Goal: Find specific page/section: Find specific page/section

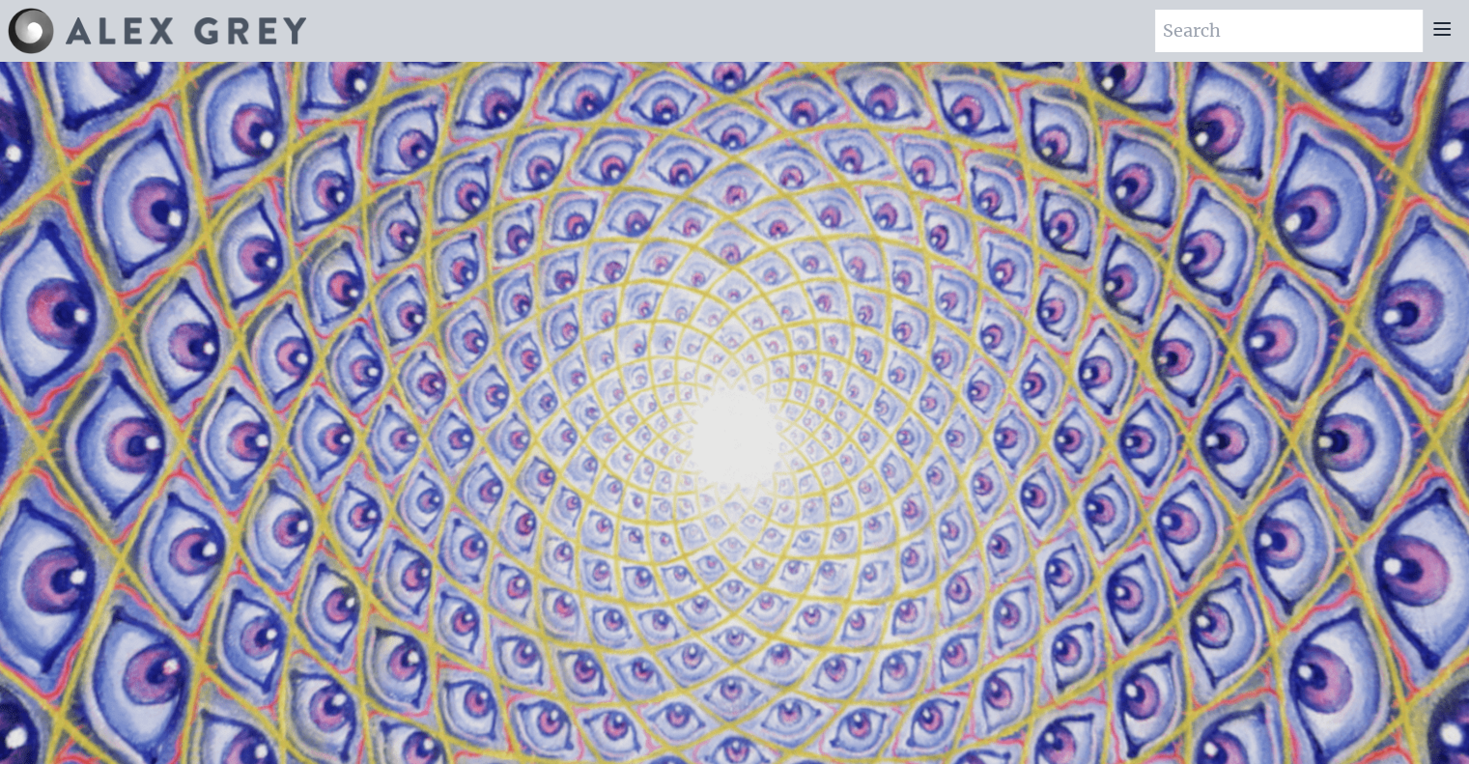
click at [1444, 41] on div at bounding box center [1441, 31] width 39 height 42
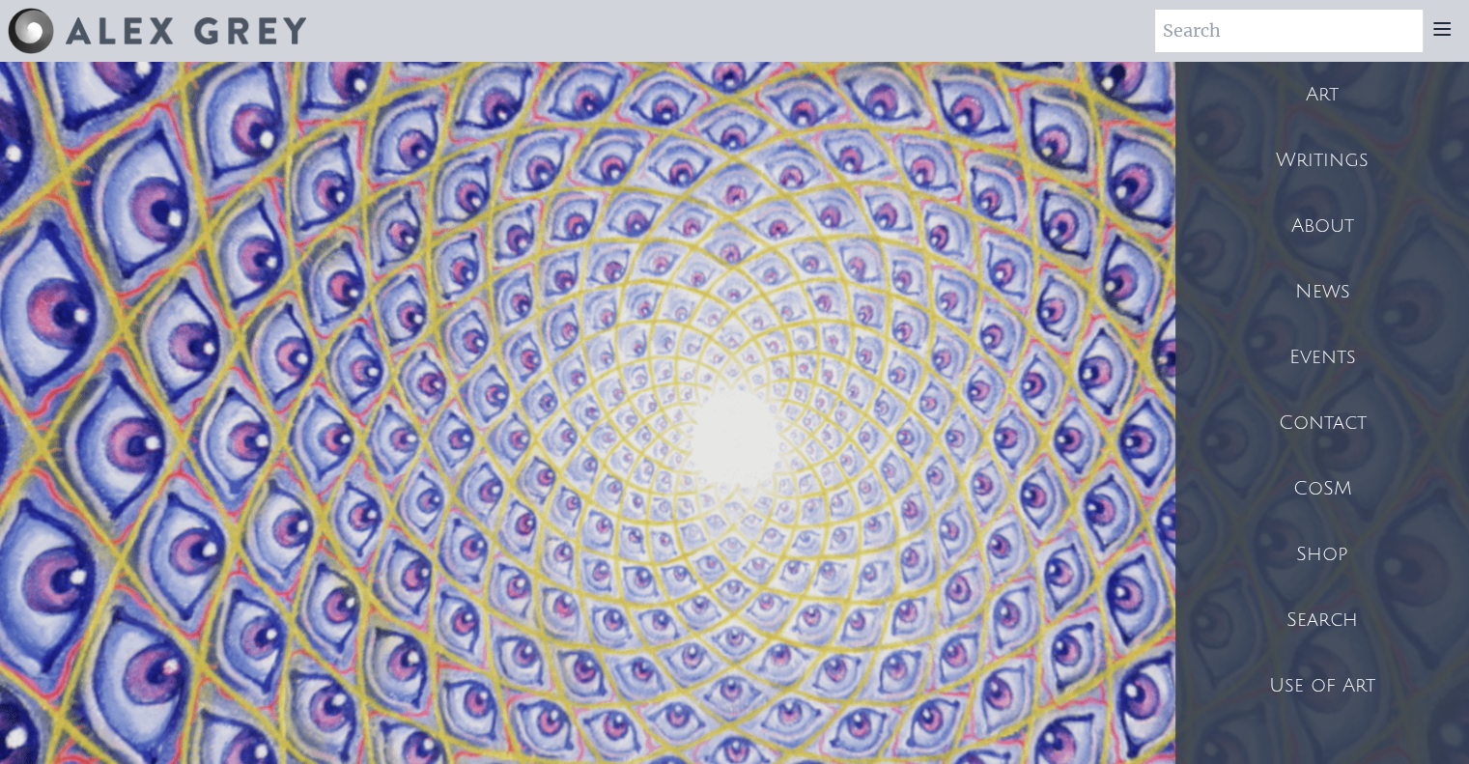
click at [1444, 14] on div at bounding box center [1441, 31] width 39 height 42
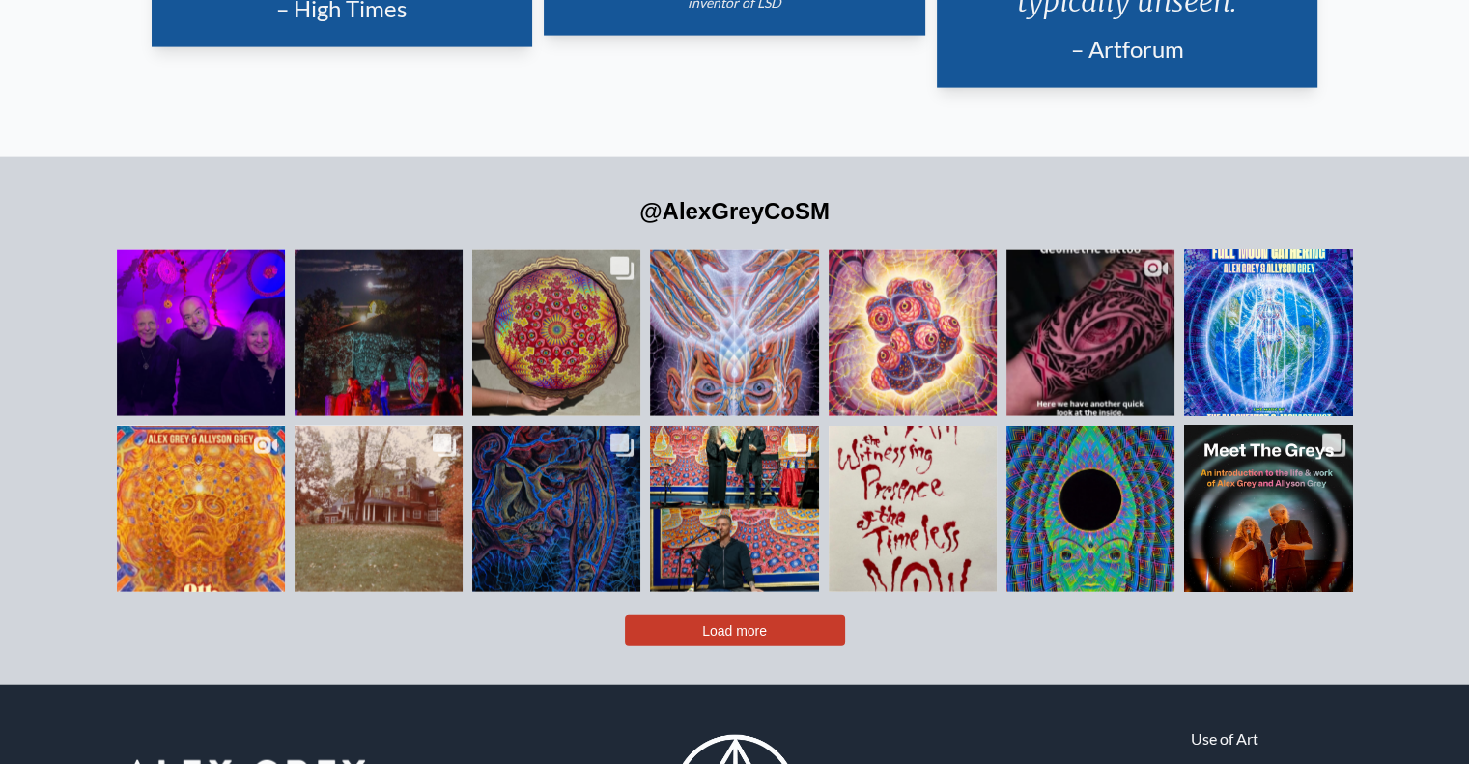
scroll to position [4368, 0]
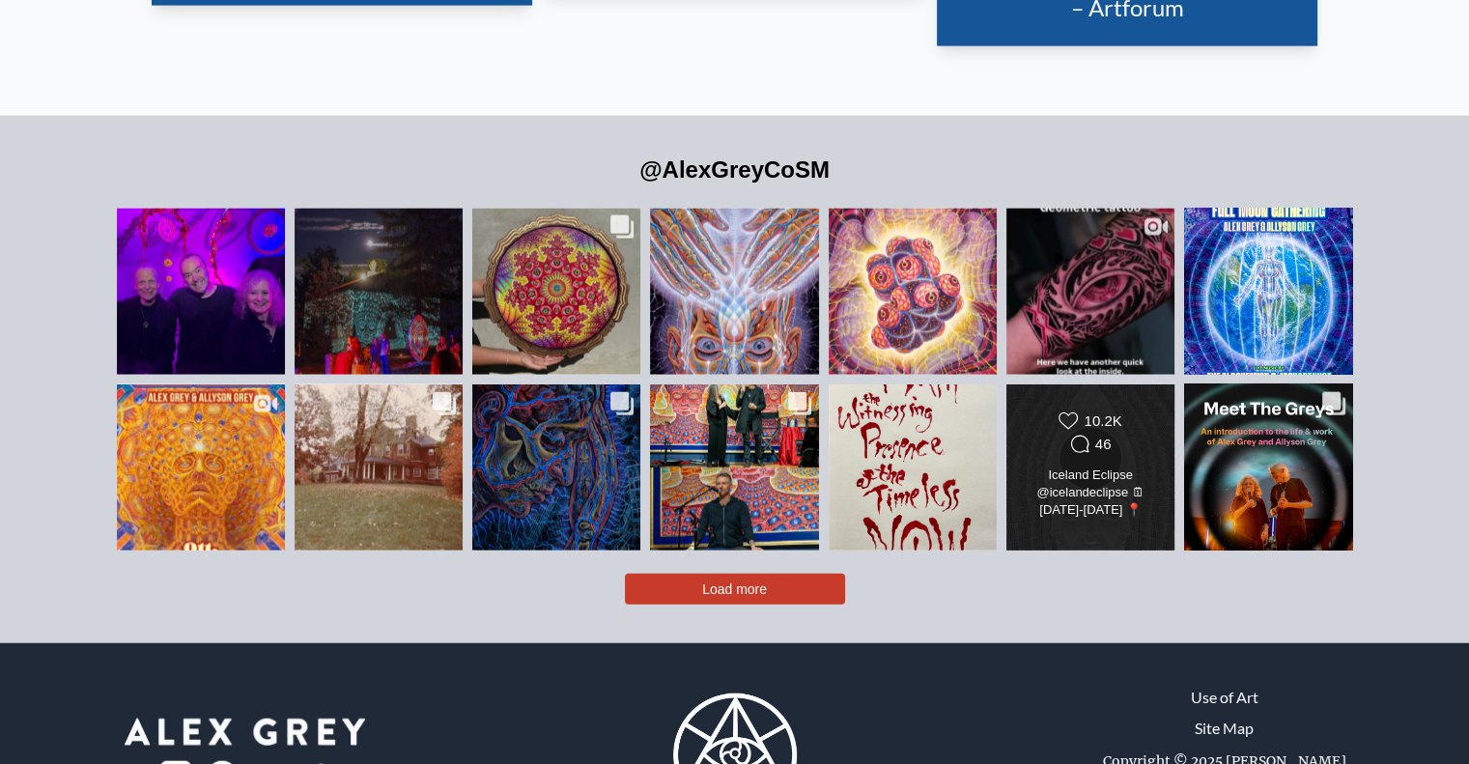
click at [1123, 466] on div "Iceland Eclipse @icelandeclipse 🗓[DATE]-[DATE] 📍[GEOGRAPHIC_DATA] Looking forwa…" at bounding box center [1090, 493] width 136 height 54
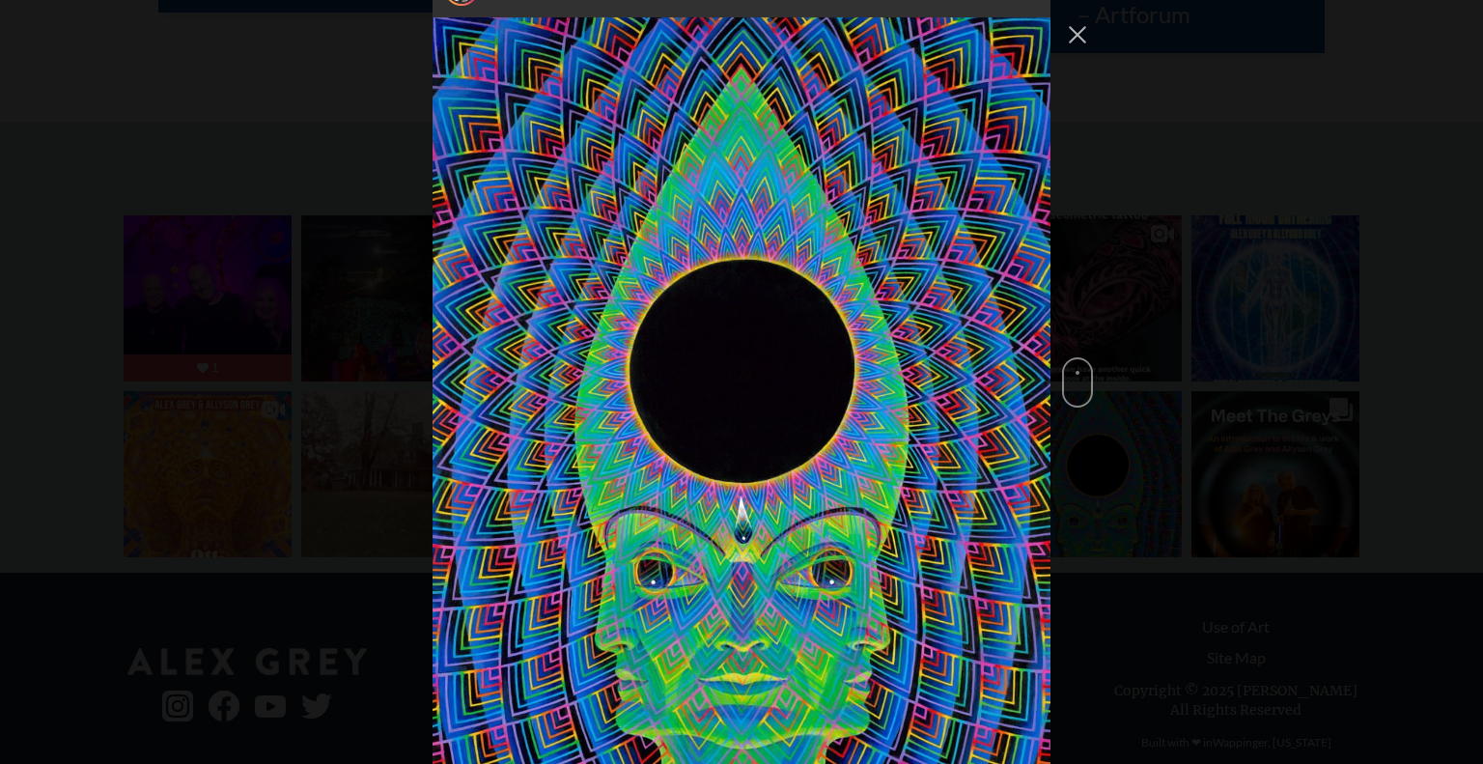
scroll to position [4600, 0]
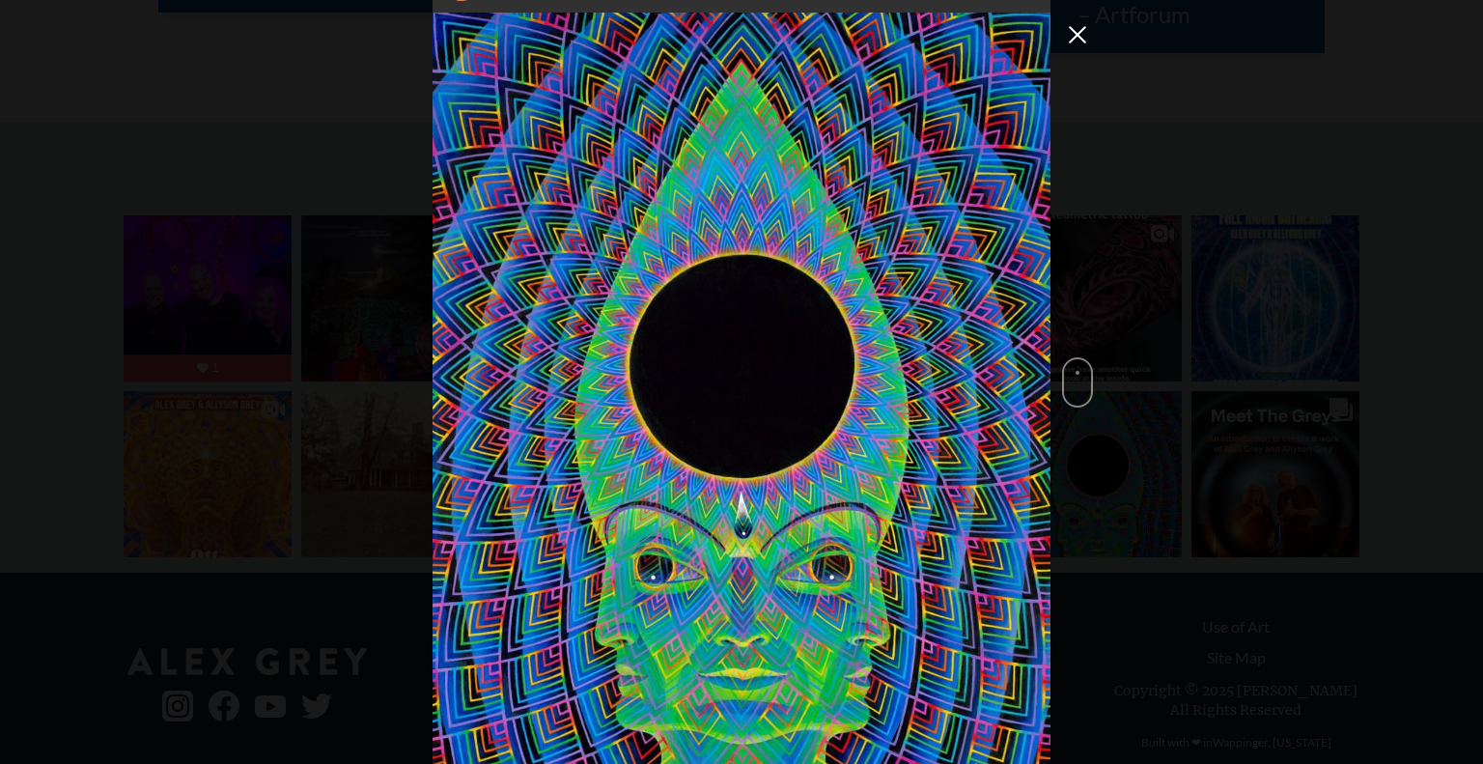
click at [1076, 37] on button "Close Instagram Feed Popup" at bounding box center [1077, 34] width 31 height 31
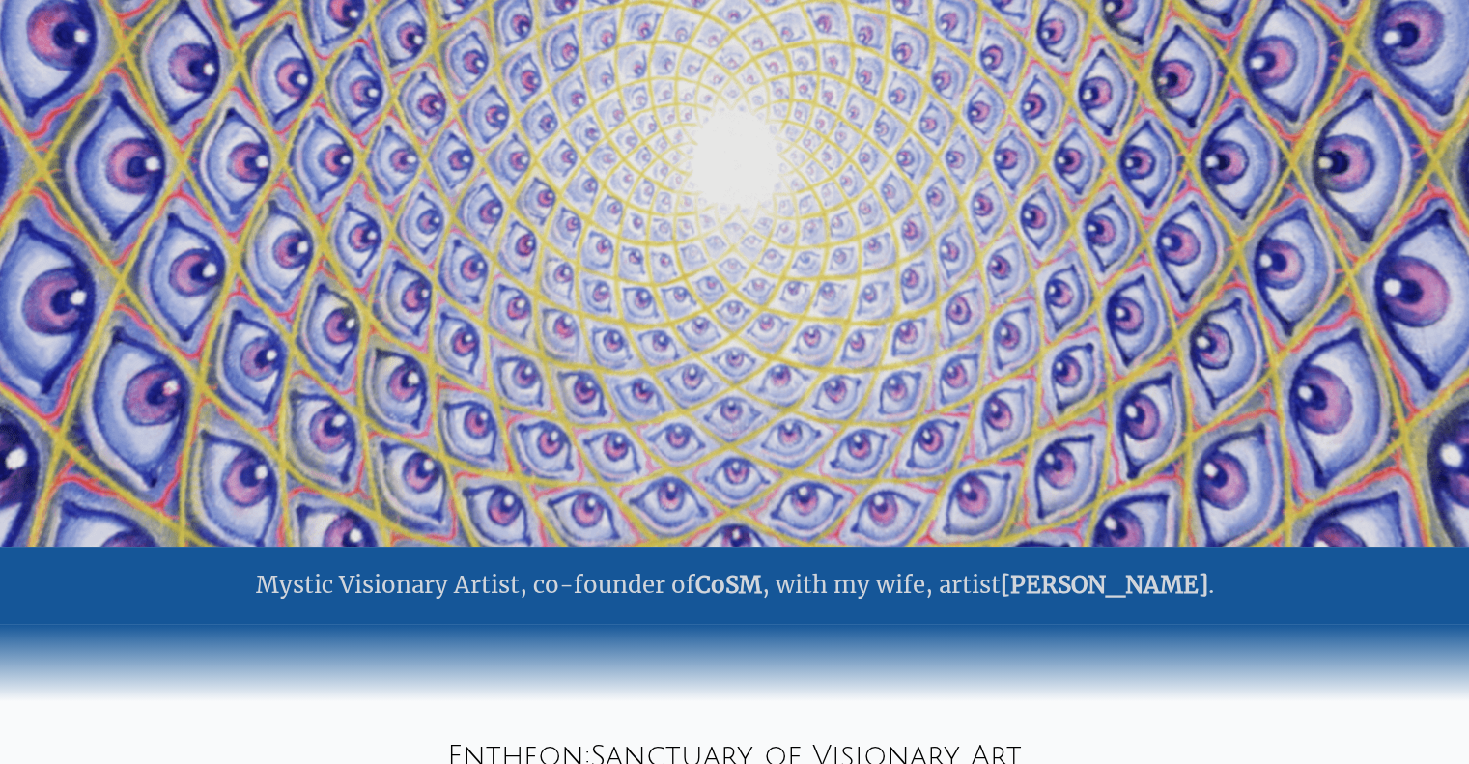
scroll to position [0, 0]
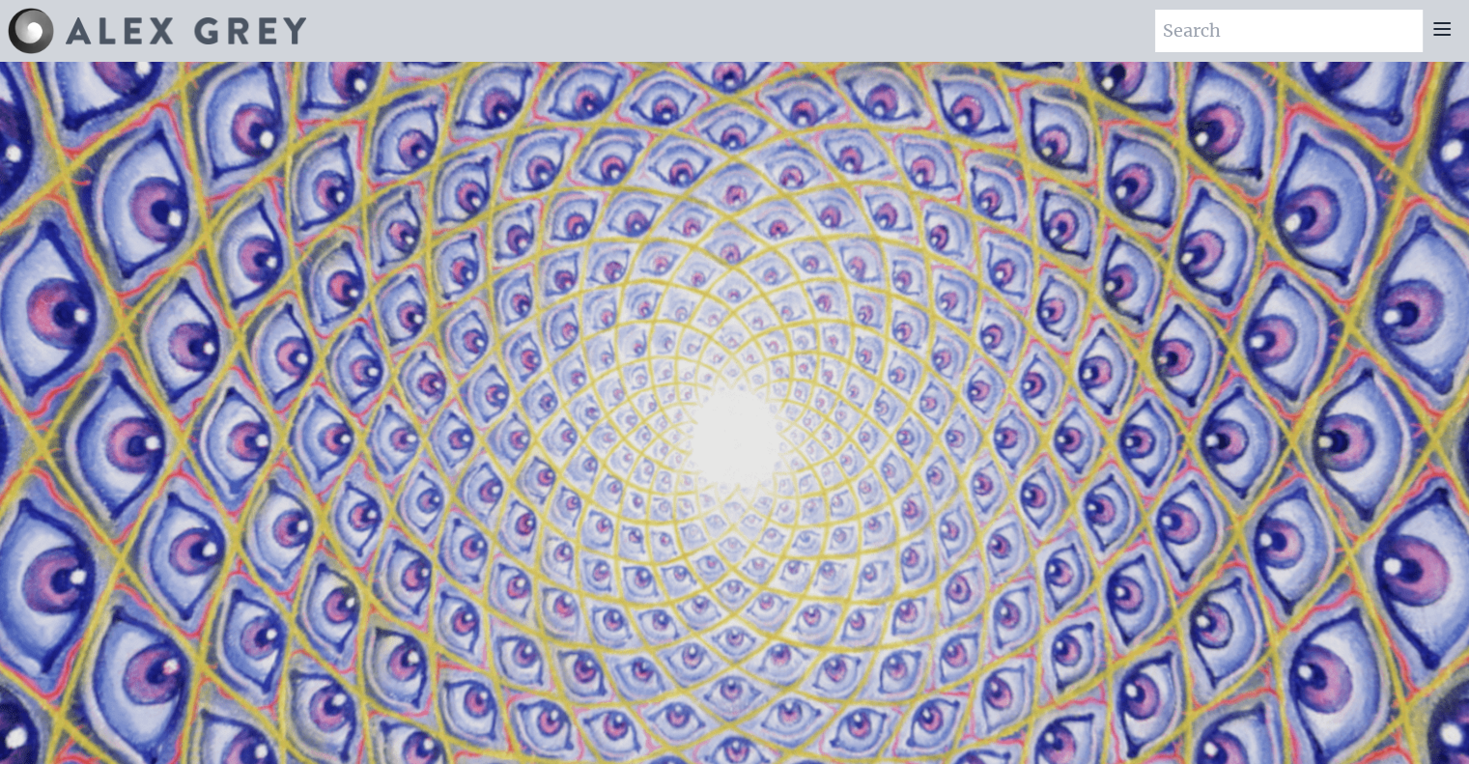
click at [1449, 30] on icon at bounding box center [1441, 28] width 23 height 23
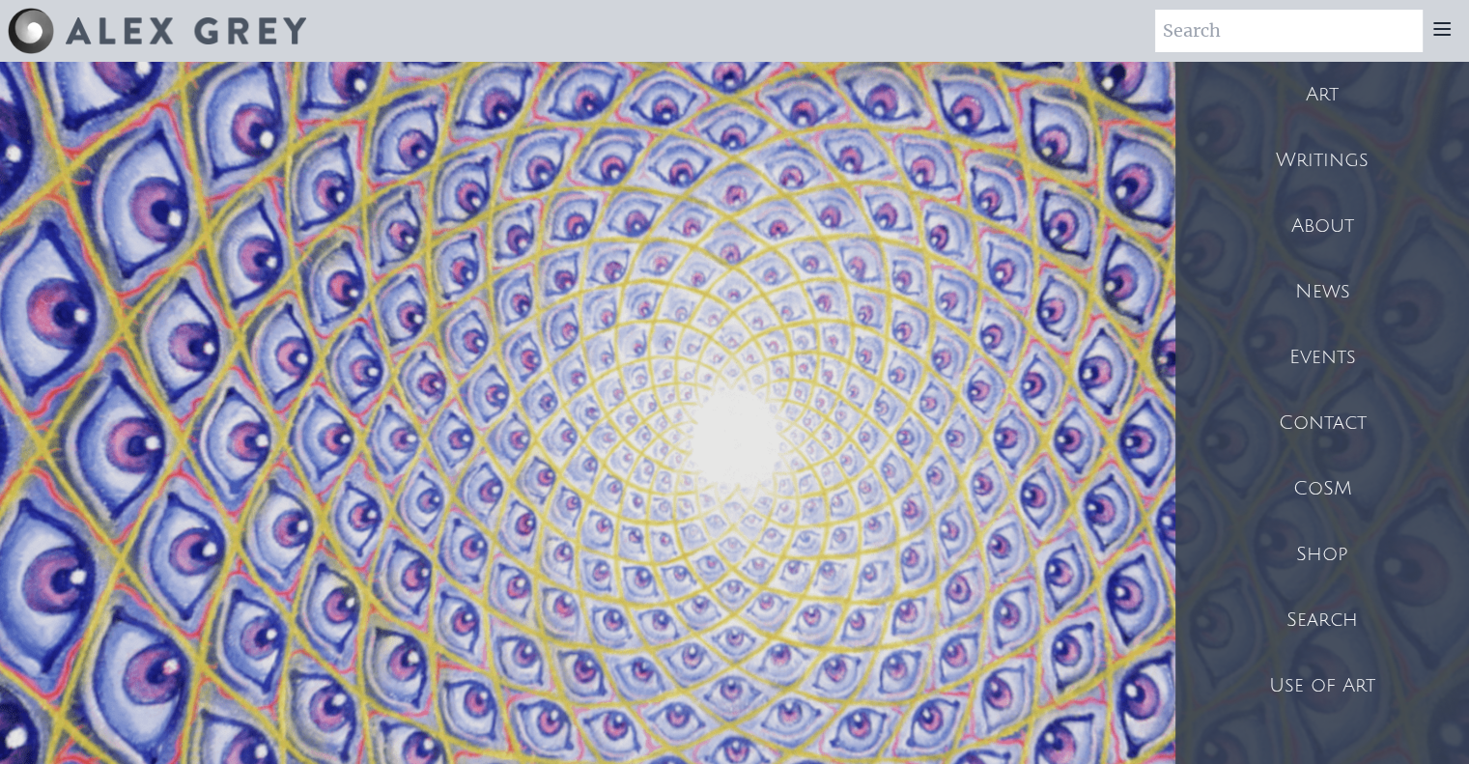
click at [1344, 607] on div "Search" at bounding box center [1322, 620] width 294 height 66
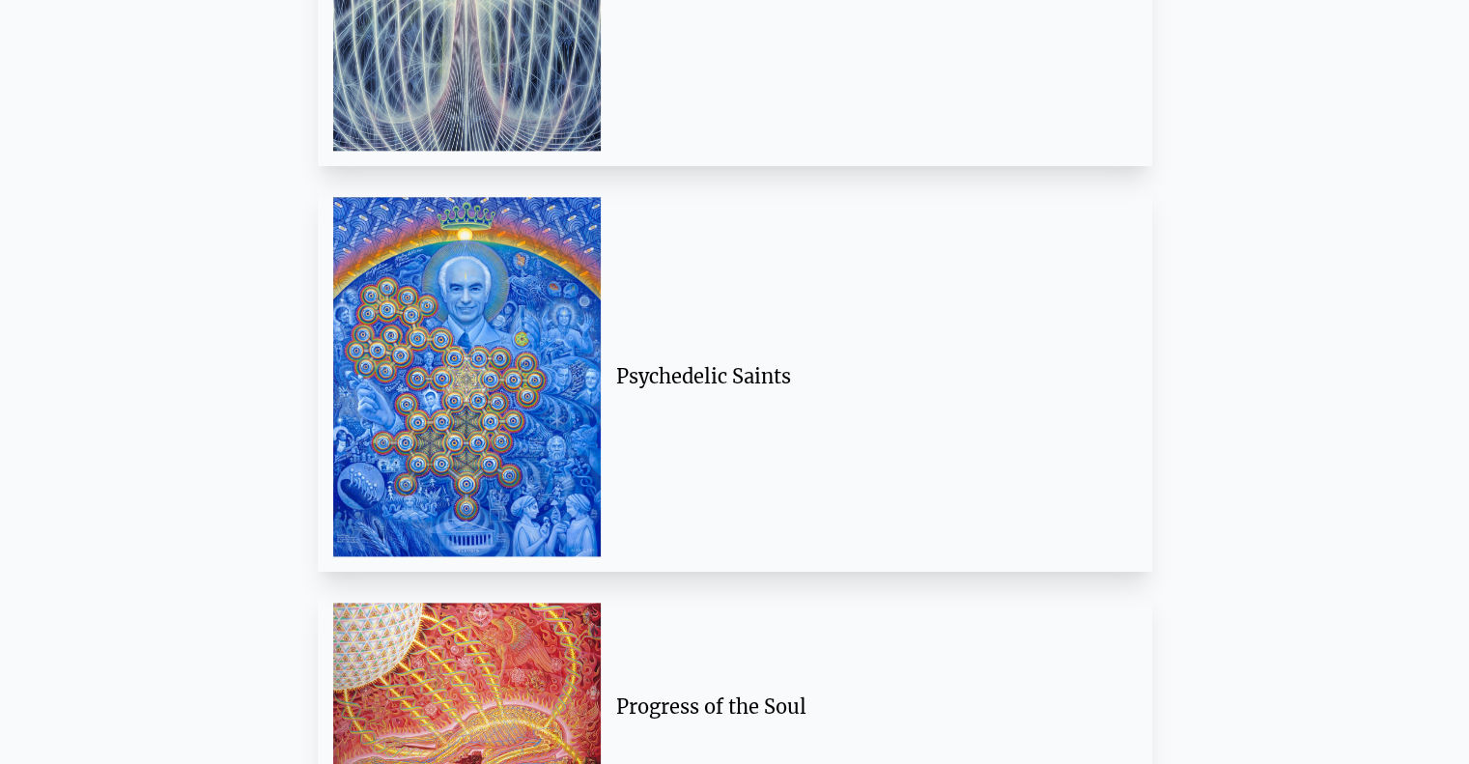
scroll to position [2763, 0]
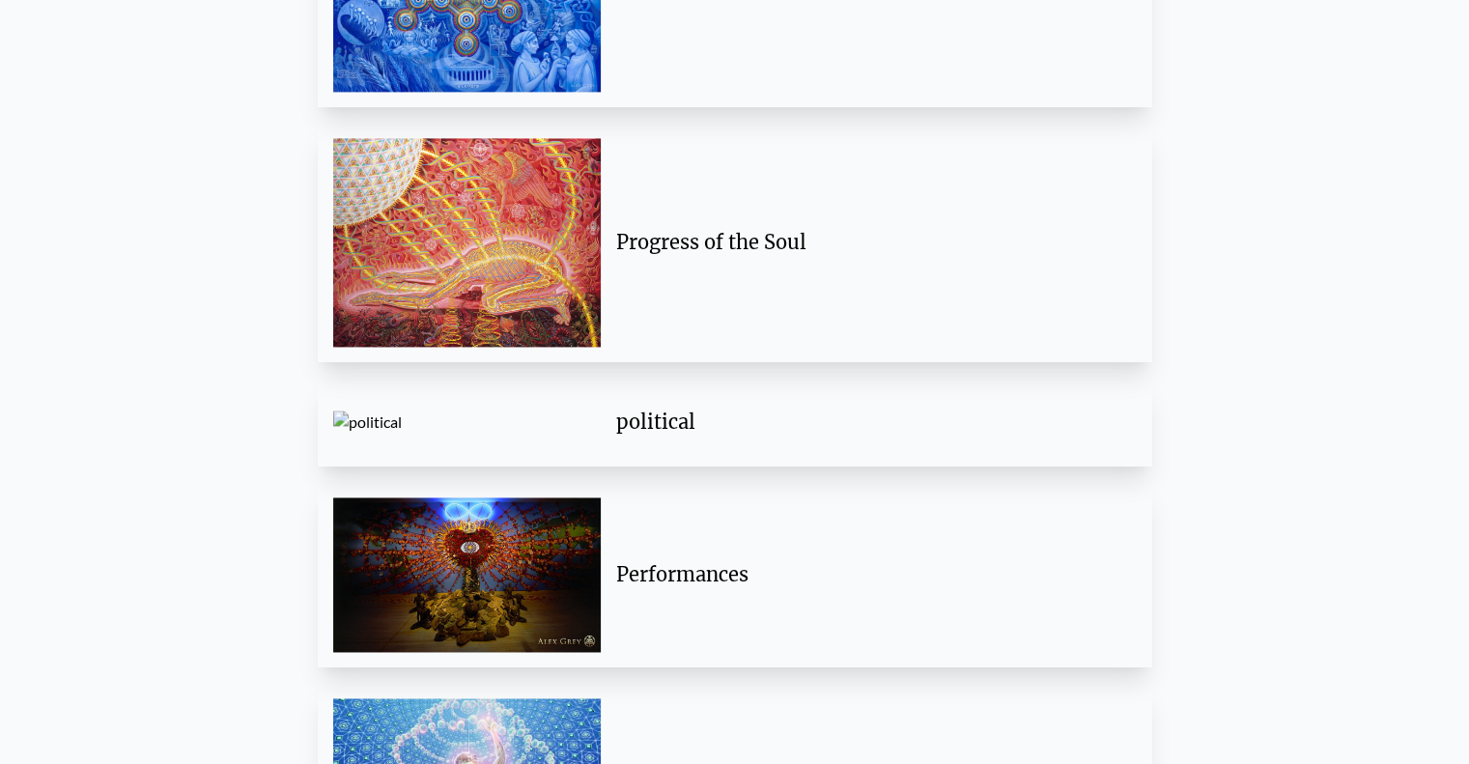
click at [725, 432] on div "political" at bounding box center [868, 421] width 505 height 27
